Goal: Check status: Check status

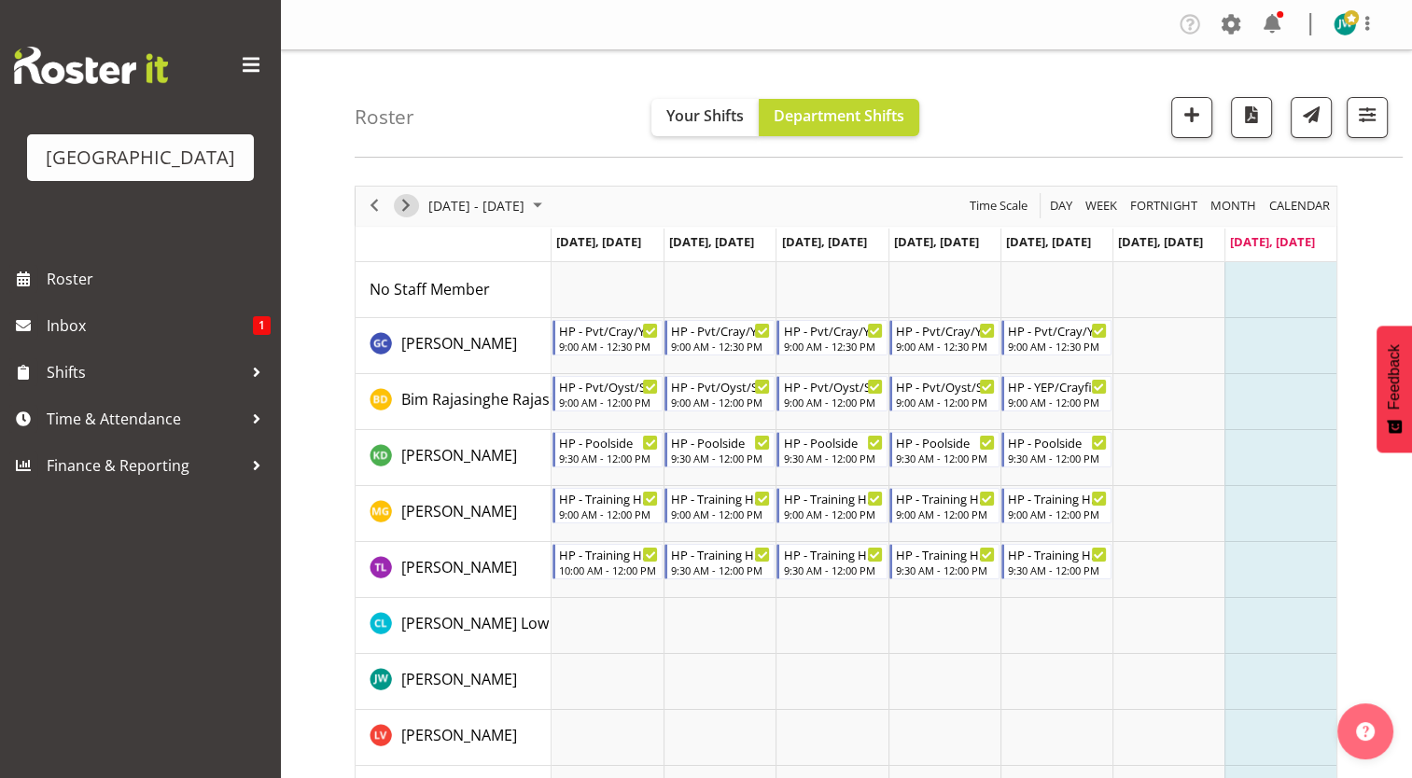
click at [403, 202] on span "Next" at bounding box center [406, 205] width 22 height 23
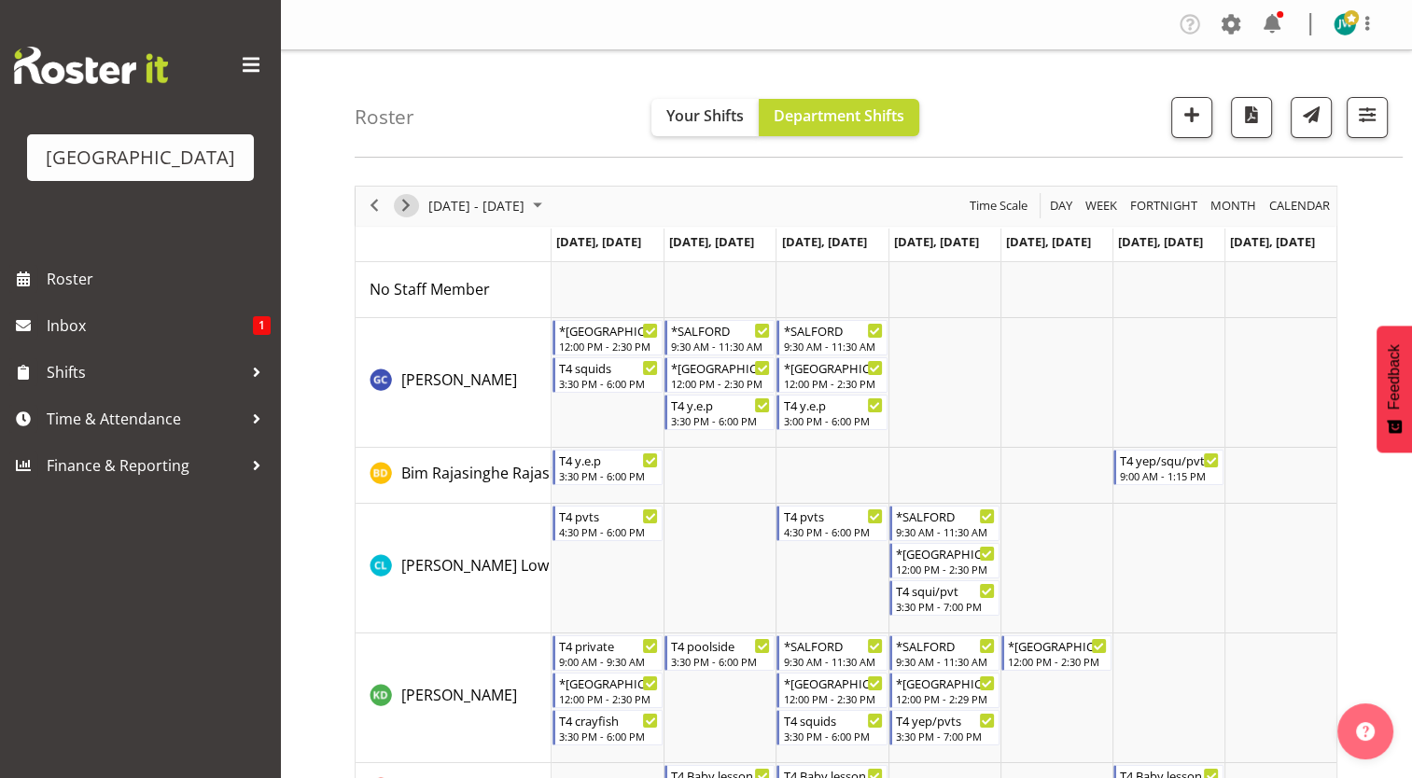
click at [407, 202] on span "Next" at bounding box center [406, 205] width 22 height 23
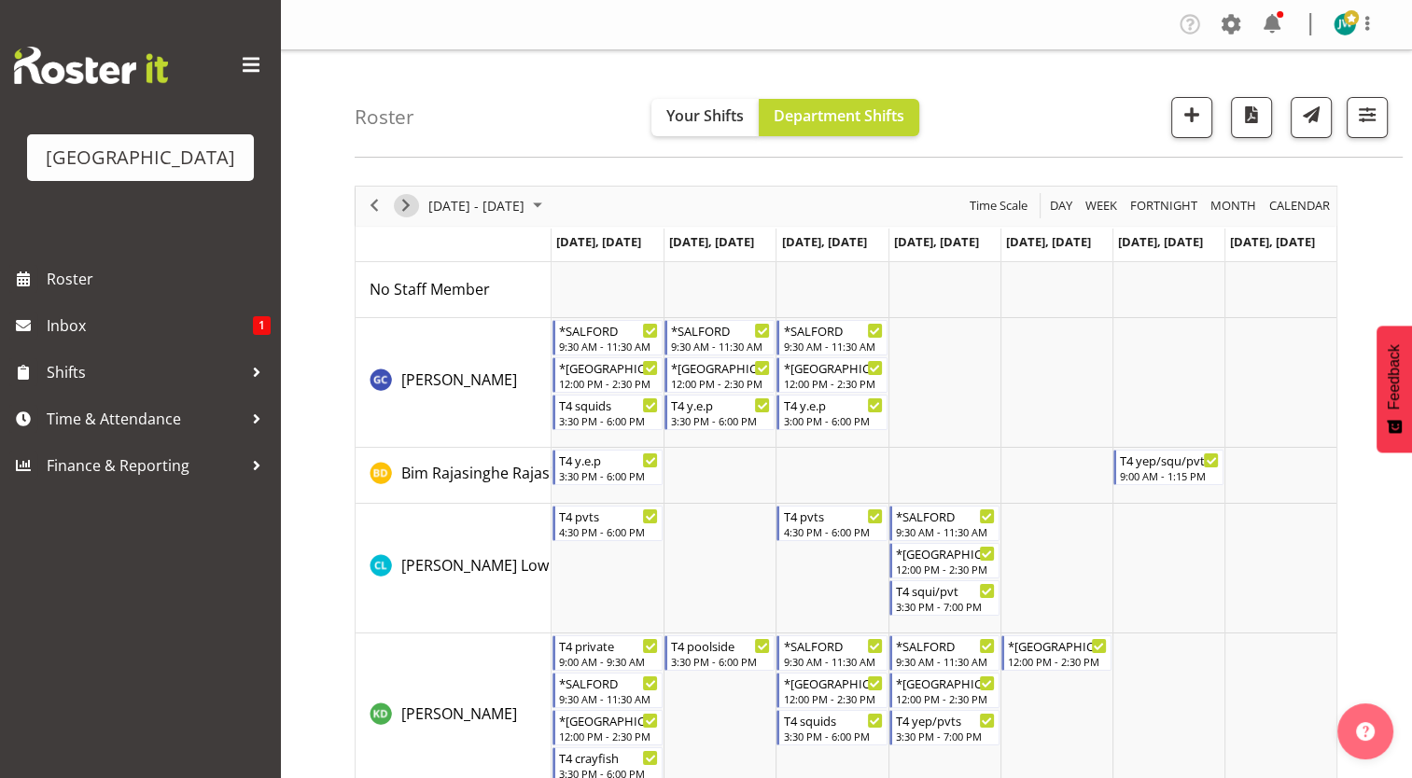
click at [407, 202] on span "Next" at bounding box center [406, 205] width 22 height 23
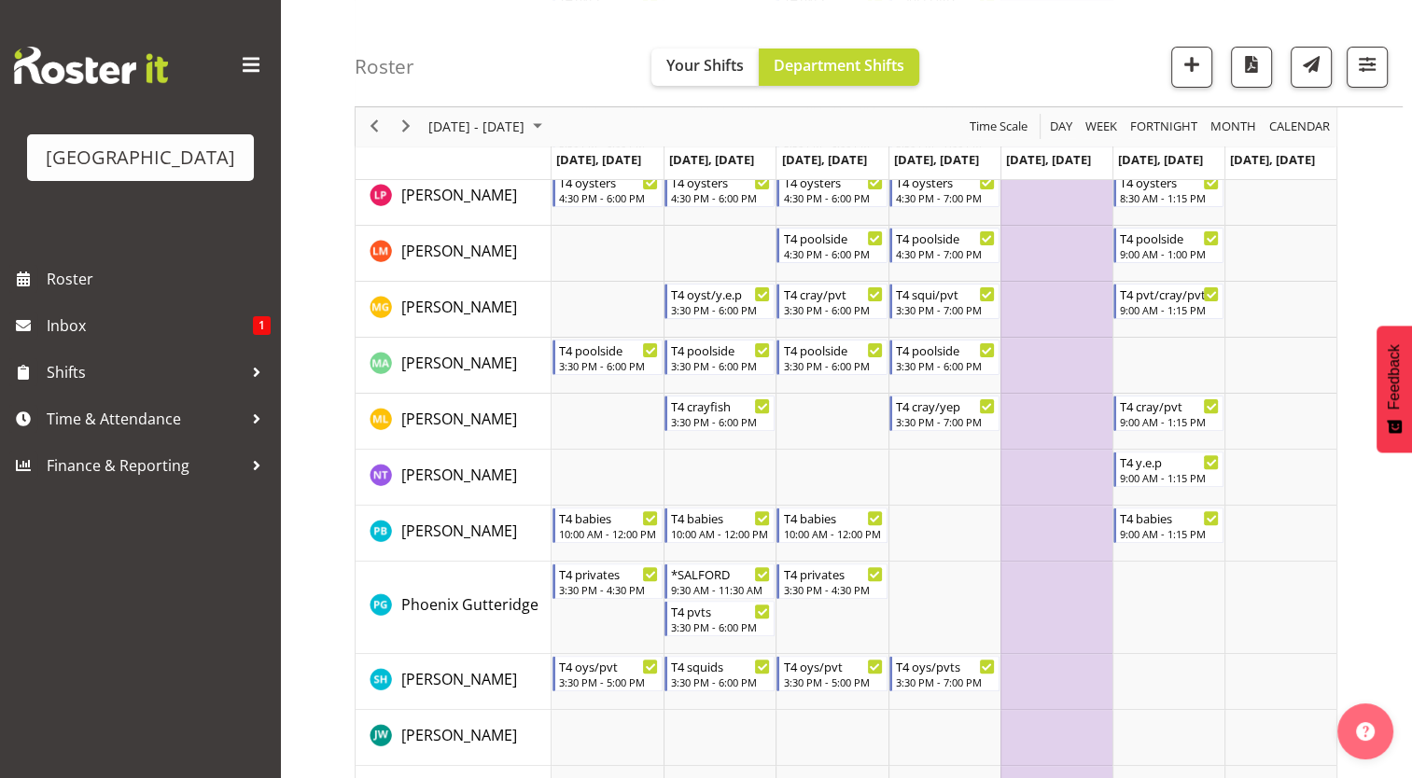
scroll to position [485, 0]
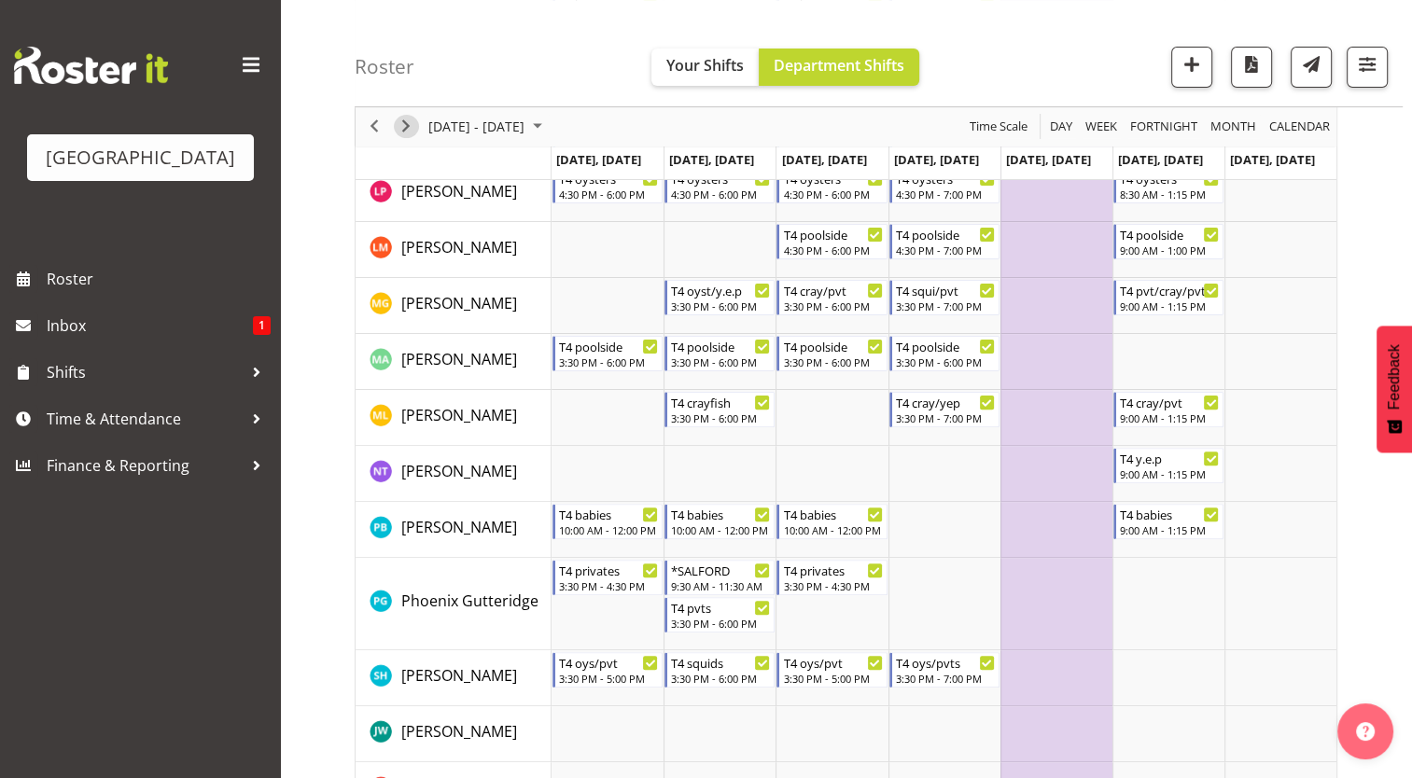
click at [409, 126] on span "Next" at bounding box center [406, 127] width 22 height 23
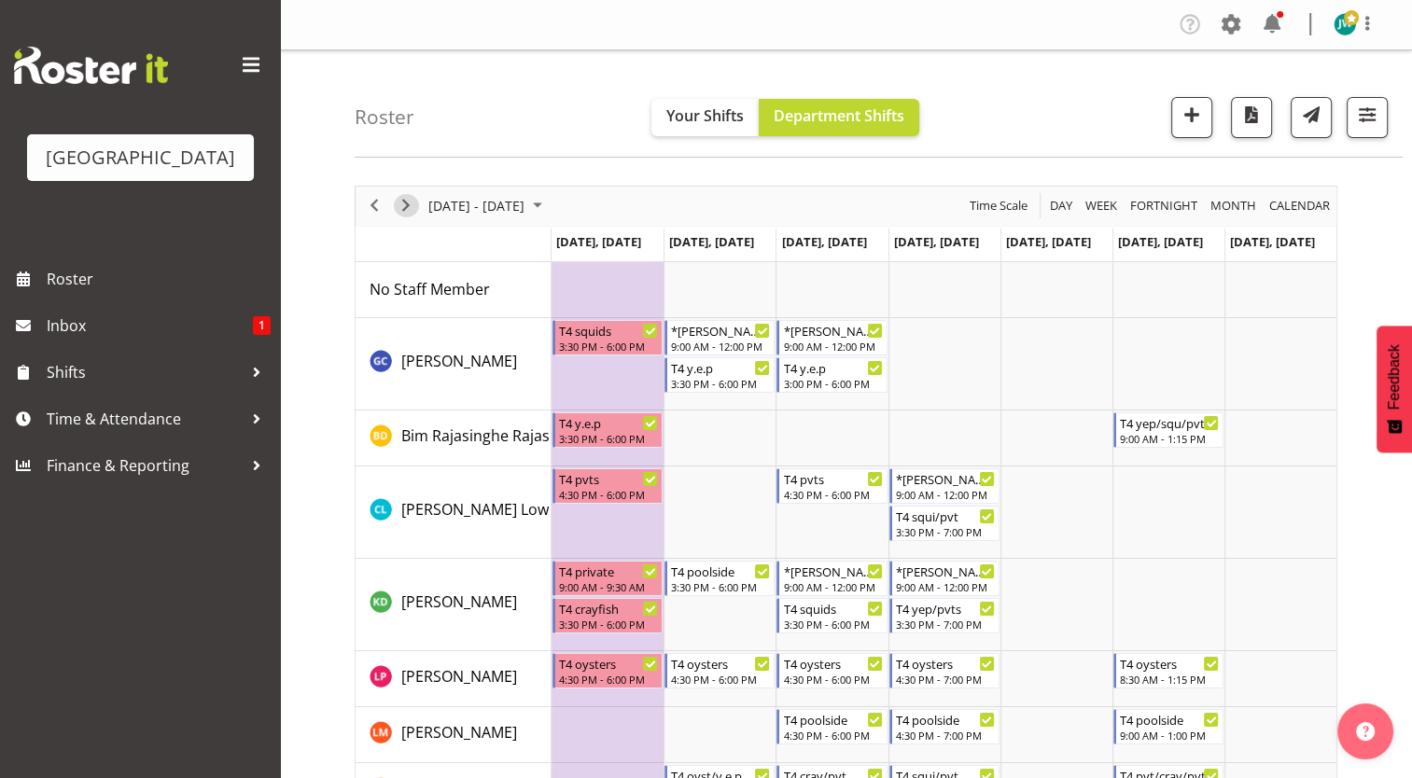
click at [410, 200] on span "Next" at bounding box center [406, 205] width 22 height 23
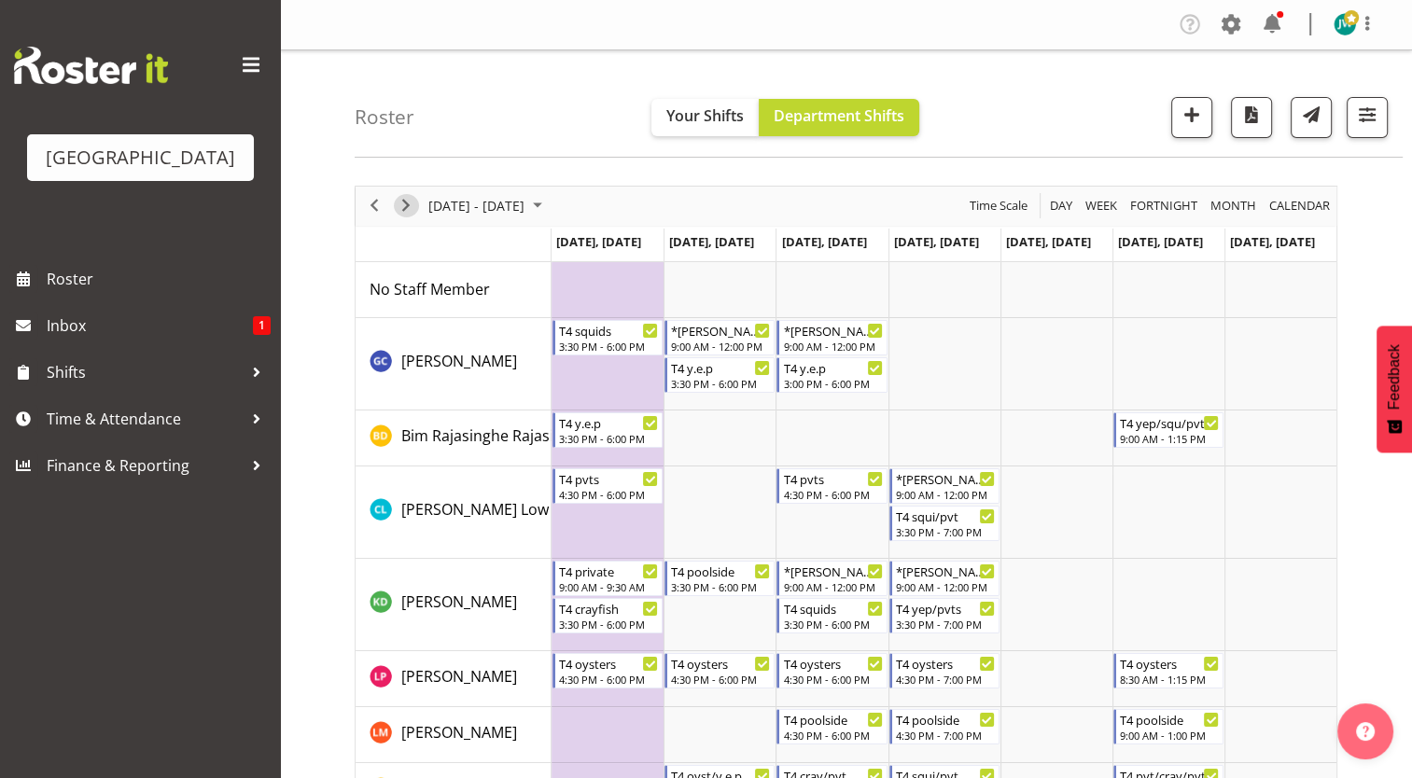
click at [410, 200] on span "Next" at bounding box center [406, 205] width 22 height 23
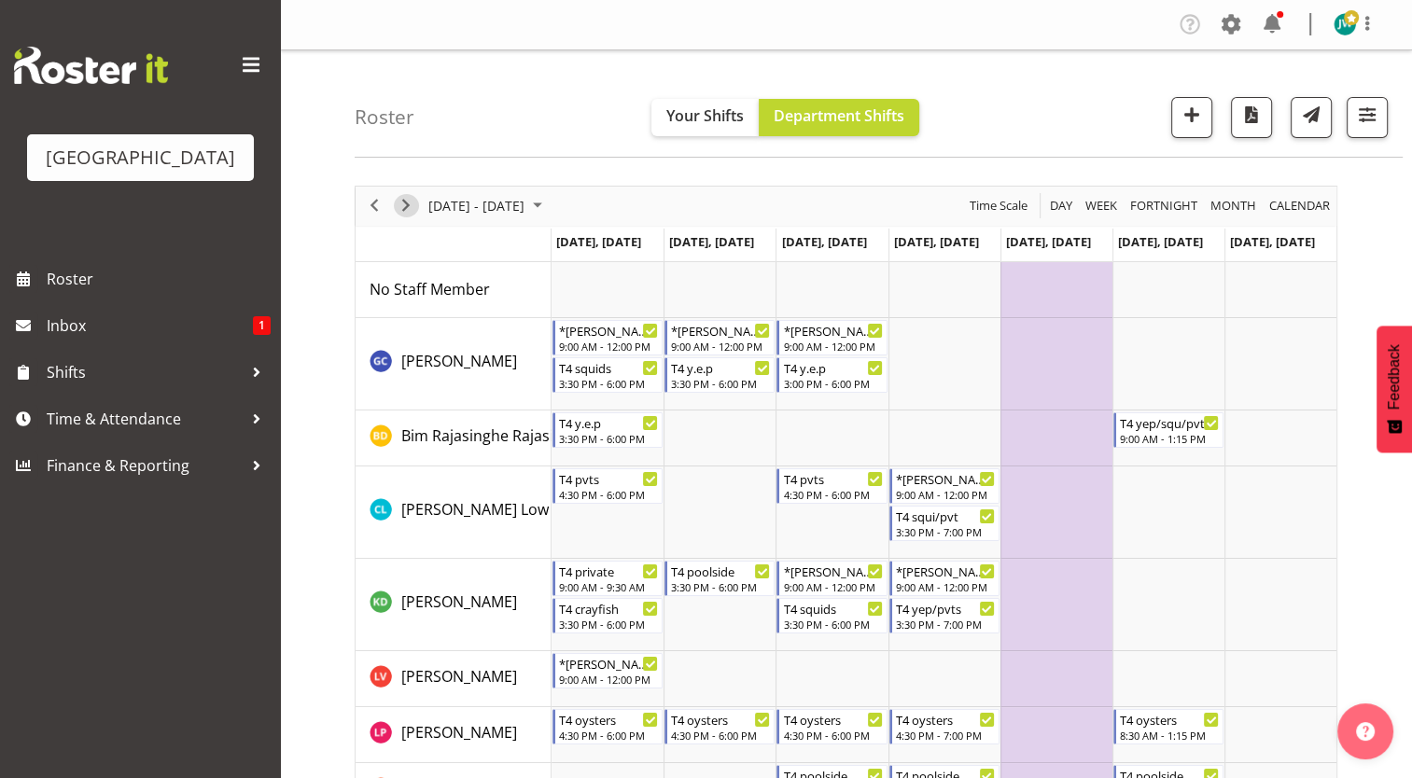
click at [410, 200] on span "Next" at bounding box center [406, 205] width 22 height 23
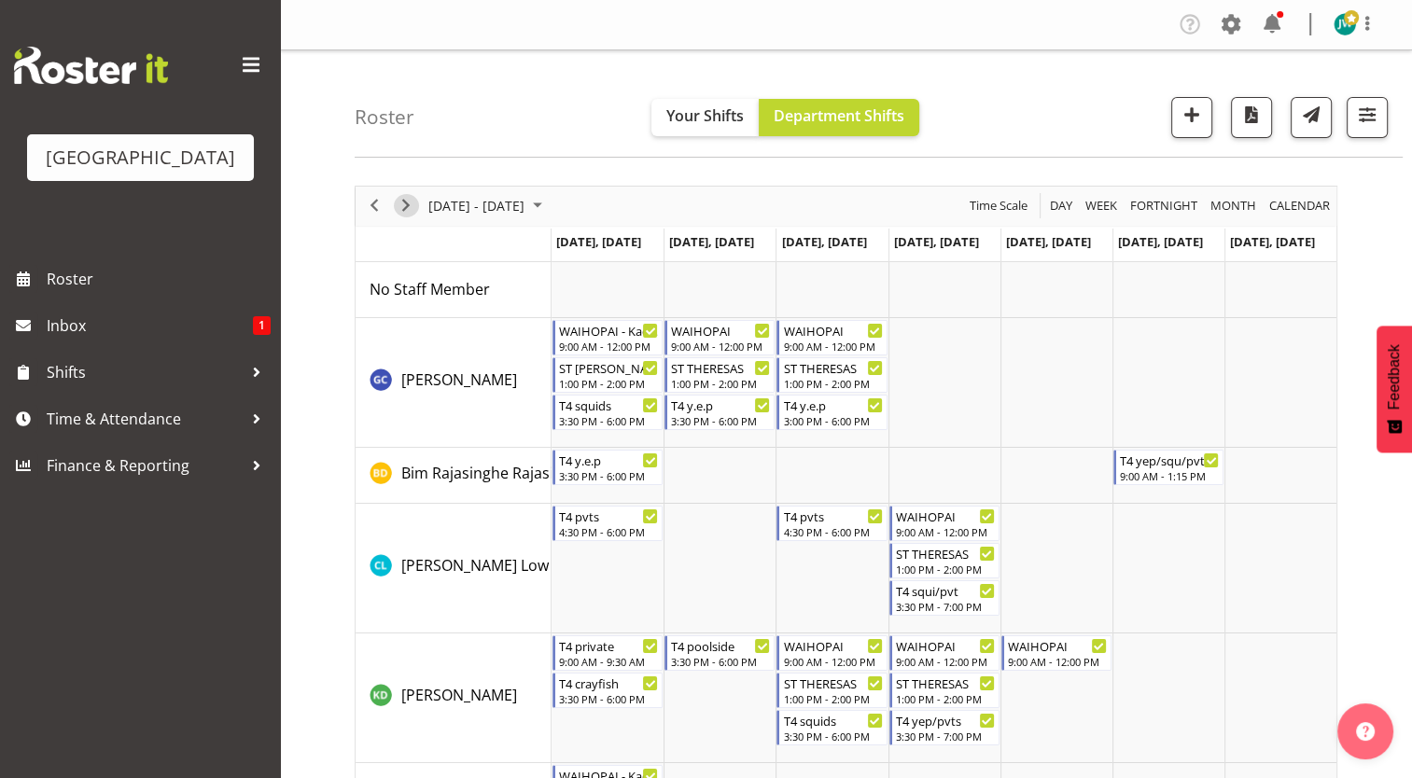
click at [402, 211] on span "Next" at bounding box center [406, 205] width 22 height 23
click at [403, 202] on span "Next" at bounding box center [406, 205] width 22 height 23
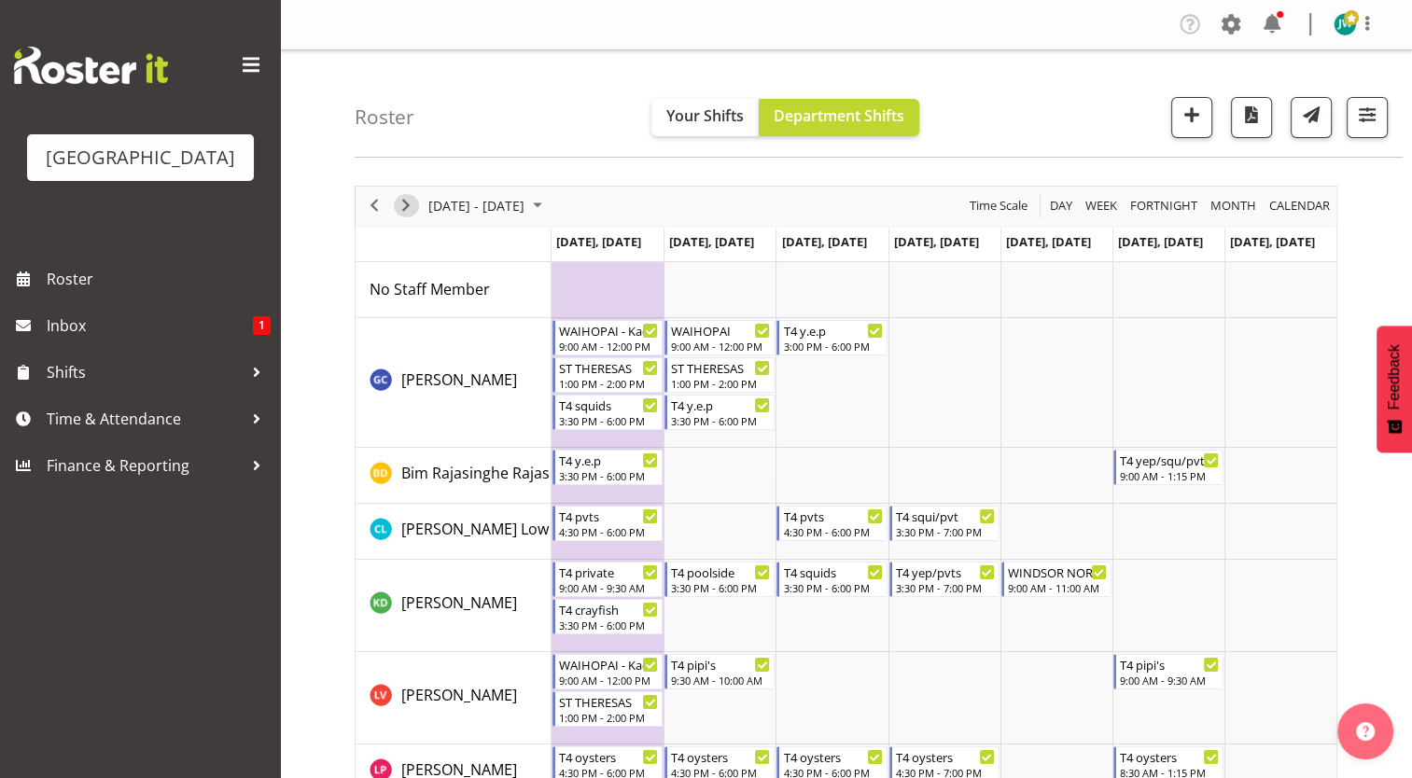
click at [401, 201] on span "Next" at bounding box center [406, 205] width 22 height 23
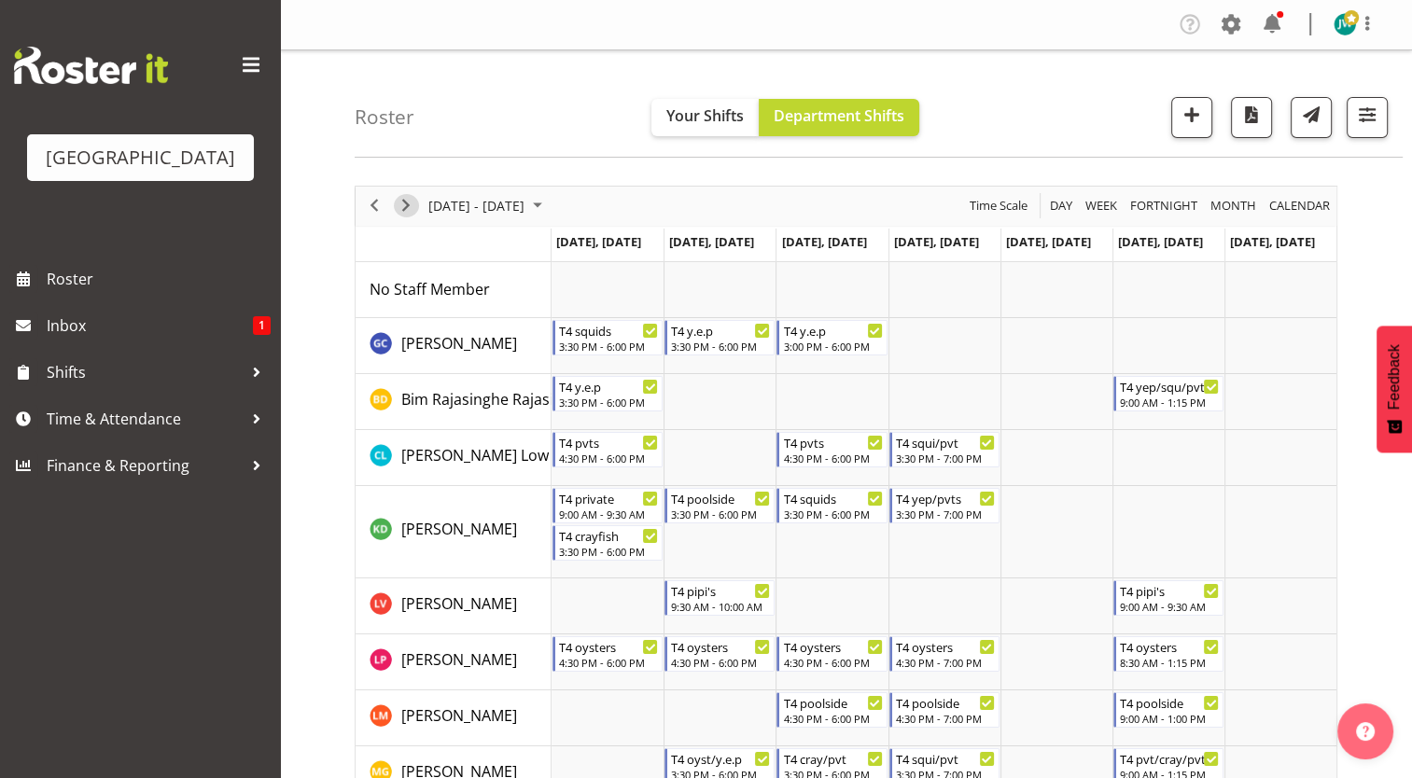
click at [404, 203] on span "Next" at bounding box center [406, 205] width 22 height 23
